Goal: Task Accomplishment & Management: Complete application form

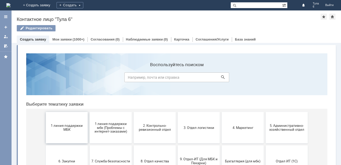
click at [64, 134] on button "1 линия поддержки МБК" at bounding box center [67, 127] width 42 height 31
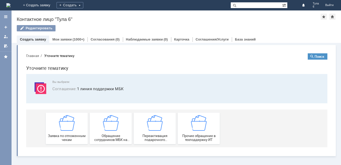
click at [70, 126] on img at bounding box center [67, 123] width 16 height 16
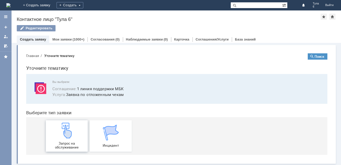
click at [68, 127] on img at bounding box center [67, 131] width 16 height 16
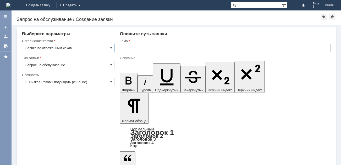
click at [46, 83] on input "3. Низкая (готовы подождать решение)" at bounding box center [68, 82] width 92 height 8
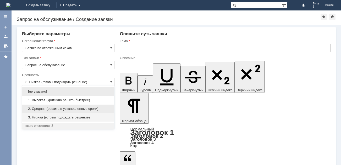
click at [46, 107] on span "2. Средняя (решить в установленные сроки)" at bounding box center [68, 109] width 86 height 4
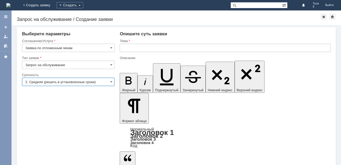
type input "2. Средняя (решить в установленные сроки)"
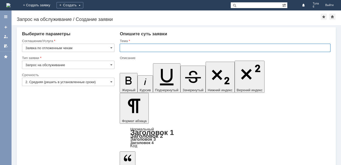
click at [127, 48] on input "text" at bounding box center [225, 48] width 211 height 8
type input "отл чеки [DATE]"
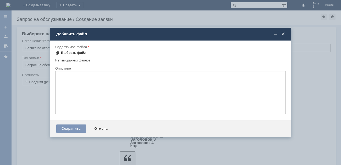
click at [69, 52] on div "Выбрать файл" at bounding box center [73, 53] width 25 height 4
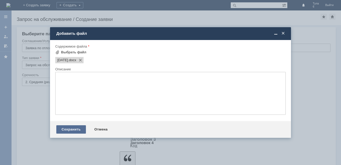
click at [70, 129] on div "Сохранить" at bounding box center [71, 129] width 30 height 8
